Goal: Transaction & Acquisition: Download file/media

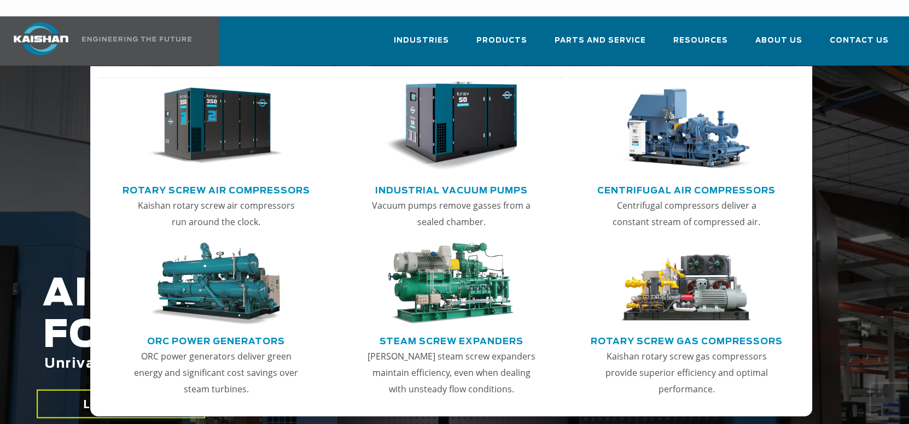
click at [264, 114] on img "Main menu" at bounding box center [215, 126] width 133 height 90
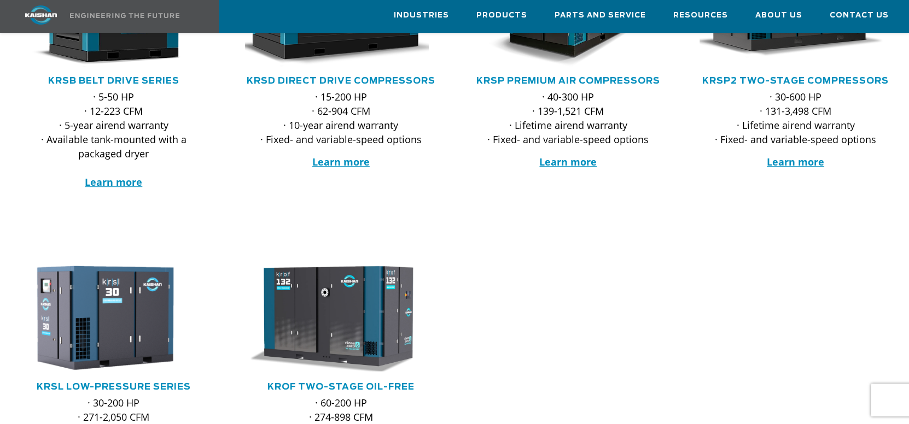
scroll to position [328, 0]
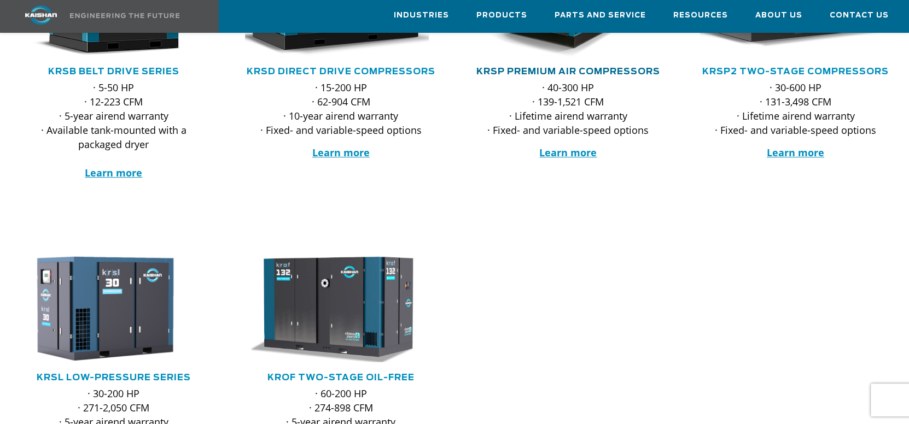
click at [499, 67] on link "KRSP Premium Air Compressors" at bounding box center [568, 71] width 184 height 9
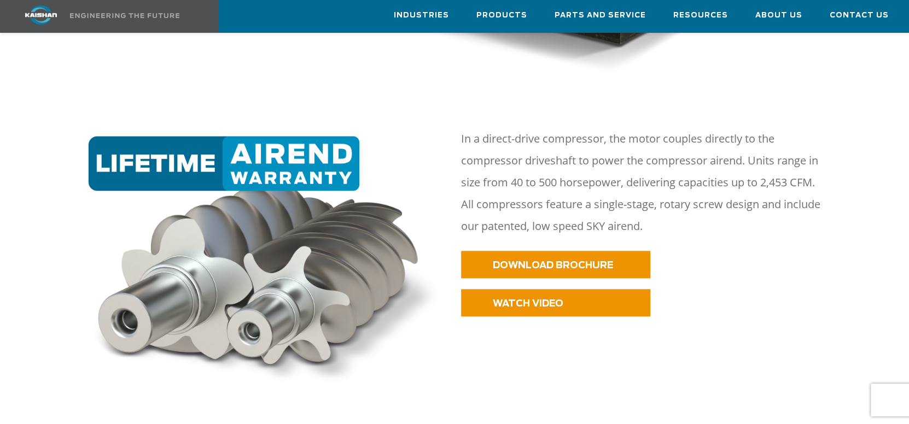
scroll to position [492, 0]
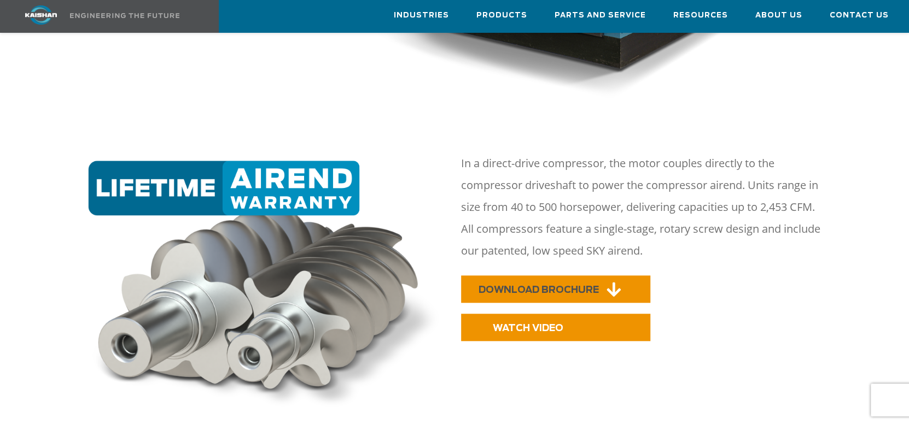
click at [543, 285] on span "DOWNLOAD BROCHURE" at bounding box center [539, 289] width 120 height 9
